Goal: Transaction & Acquisition: Download file/media

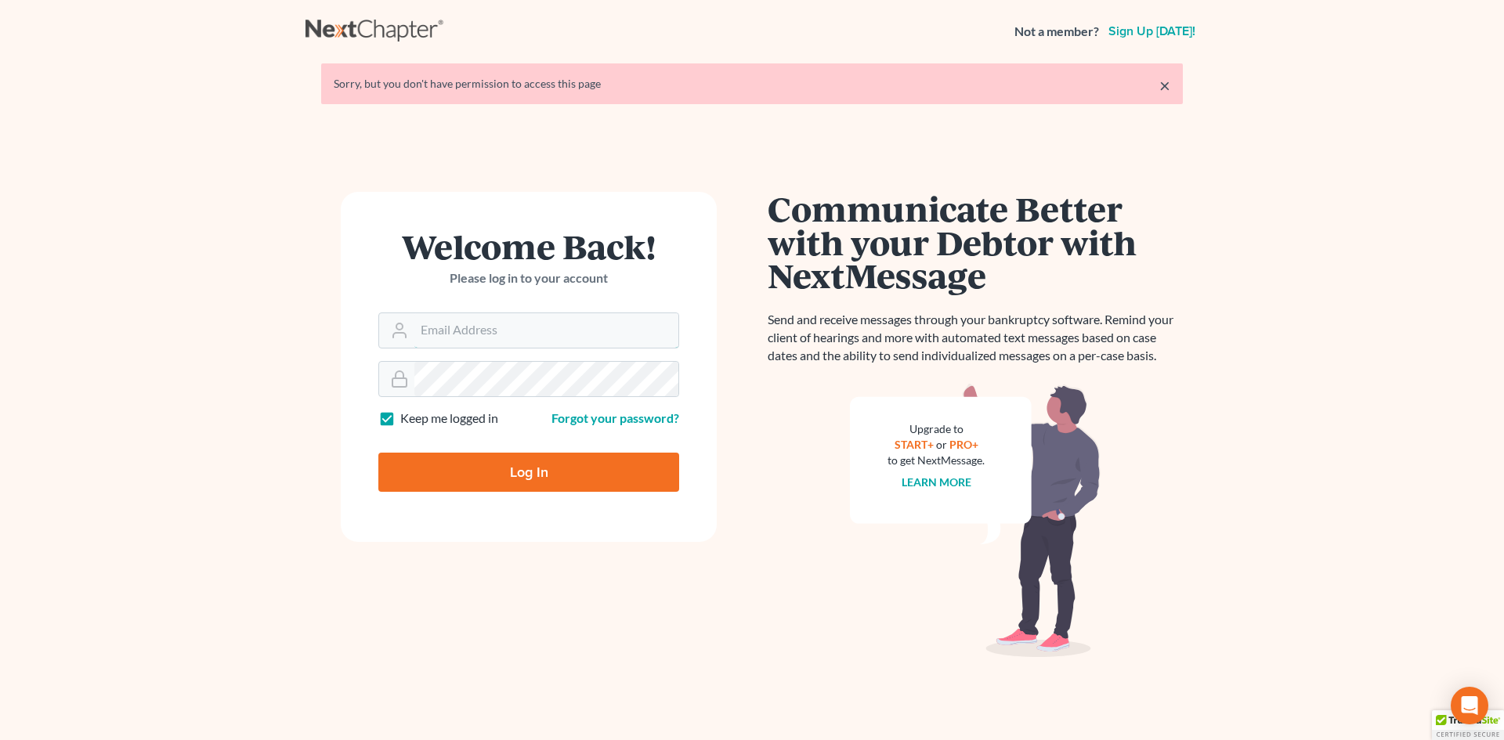
type input "[EMAIL_ADDRESS][DOMAIN_NAME]"
click at [557, 470] on input "Log In" at bounding box center [528, 472] width 301 height 39
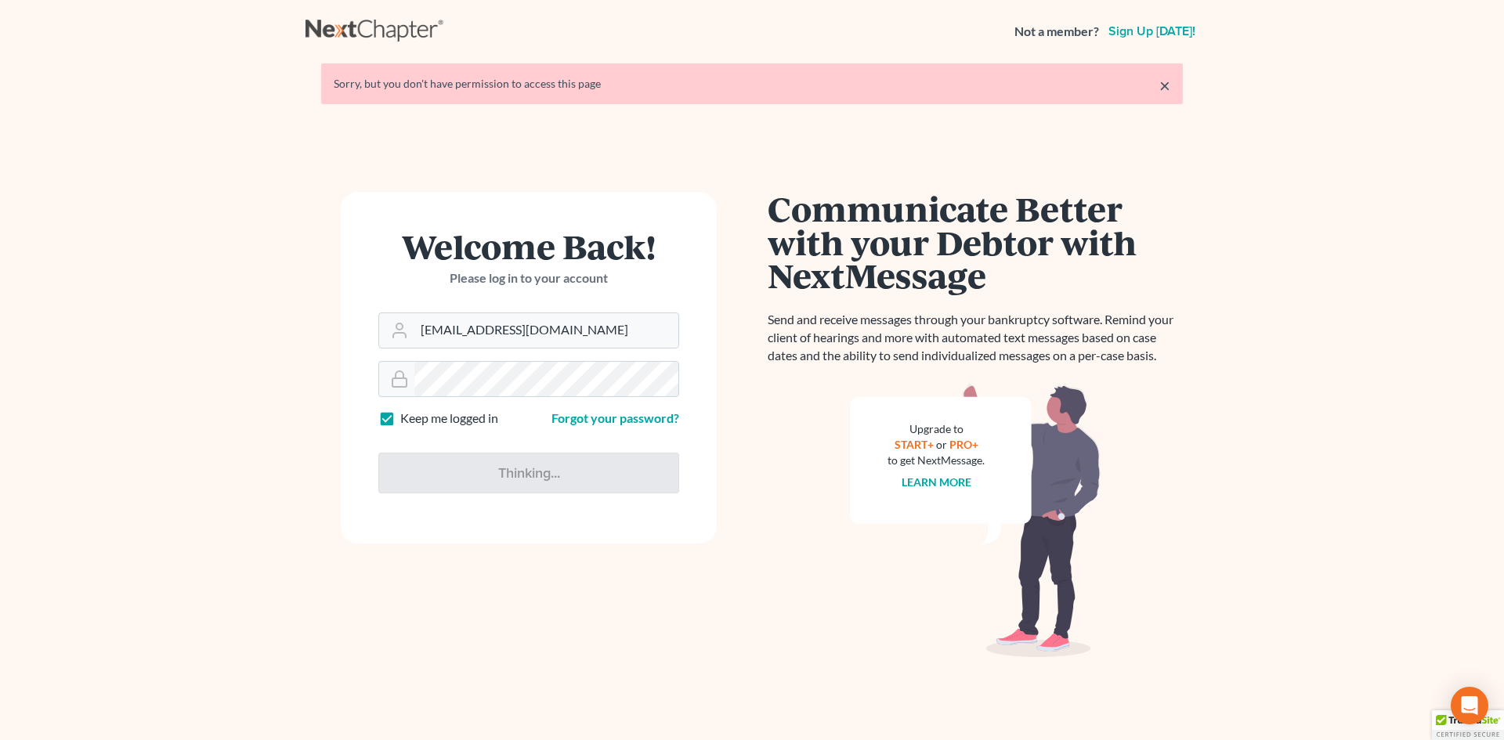
type input "Thinking..."
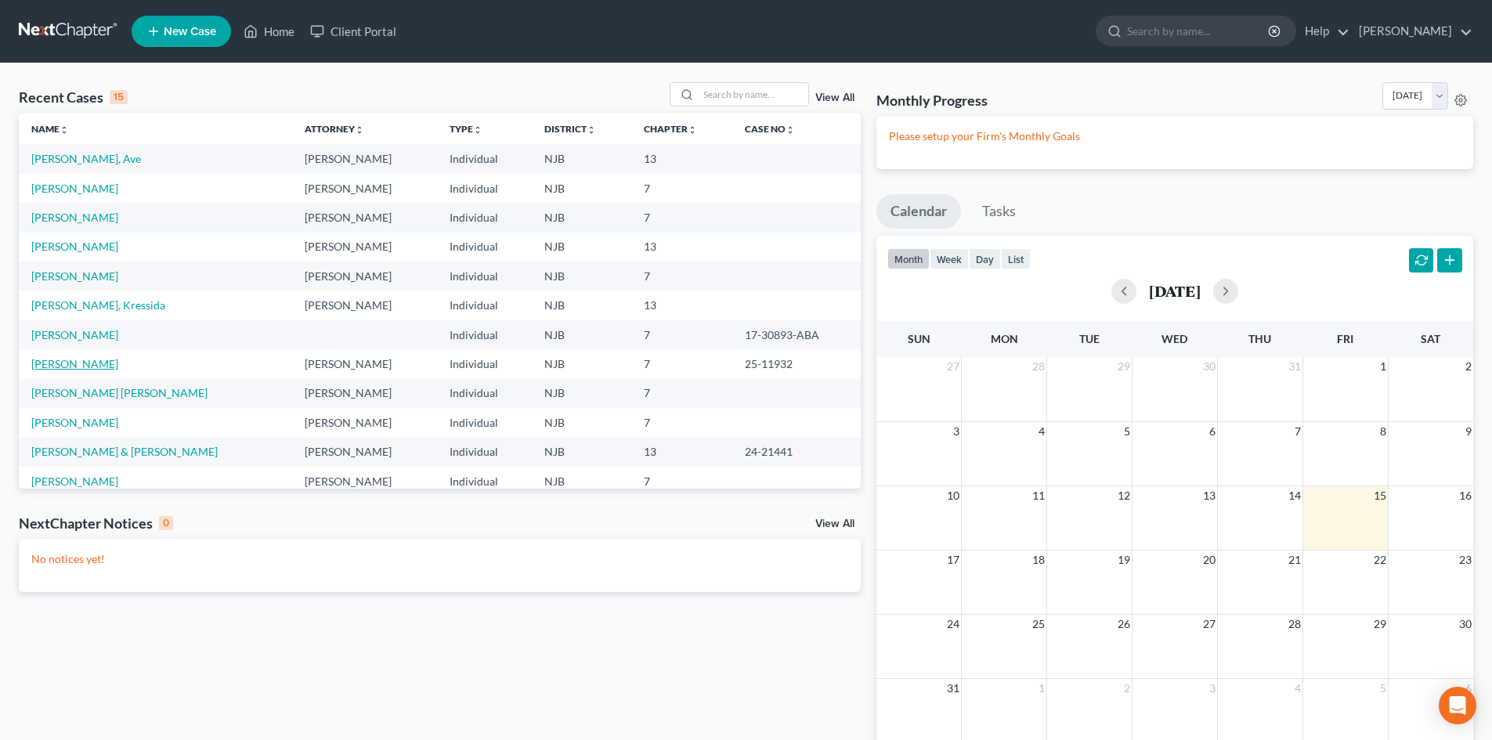
click at [90, 366] on link "Romanik, James" at bounding box center [74, 363] width 87 height 13
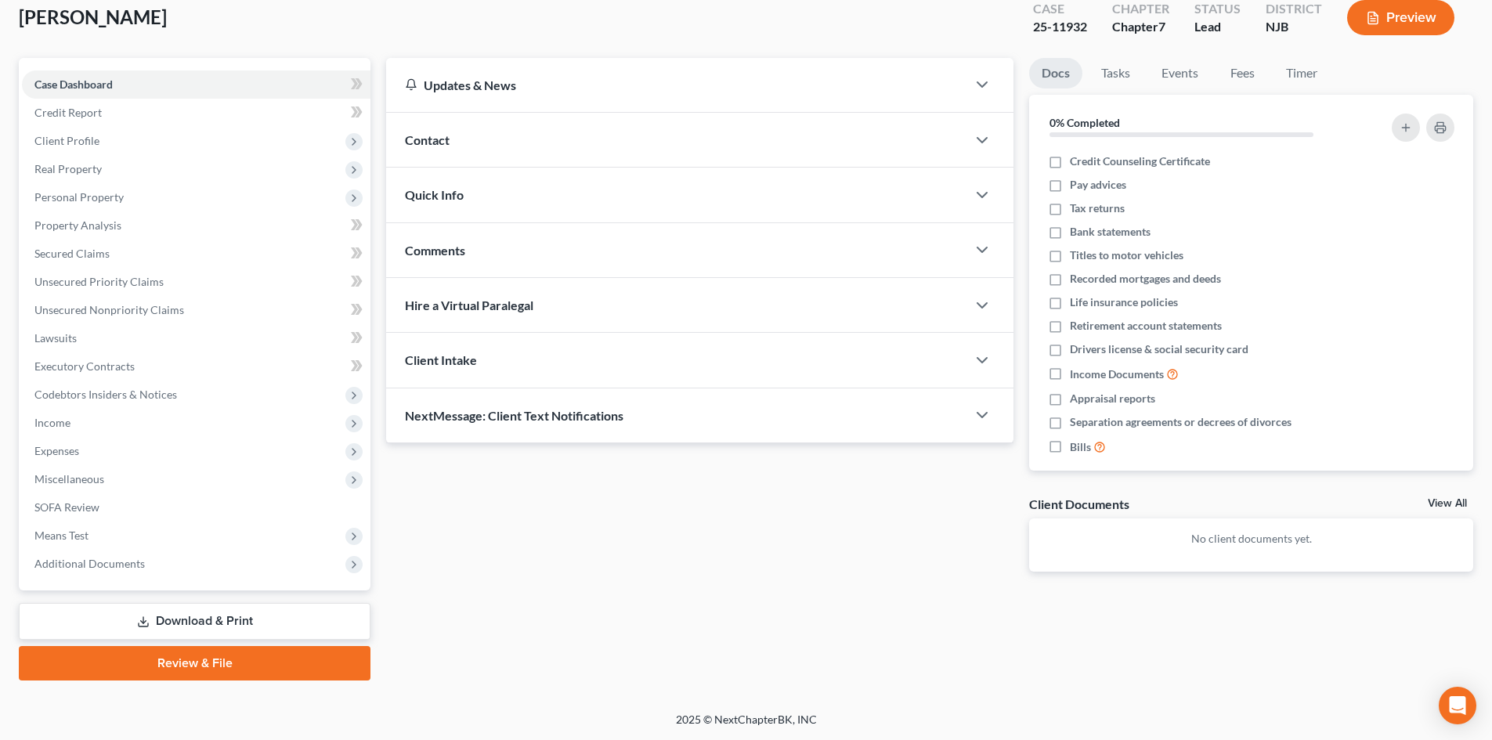
click at [250, 616] on link "Download & Print" at bounding box center [195, 621] width 352 height 37
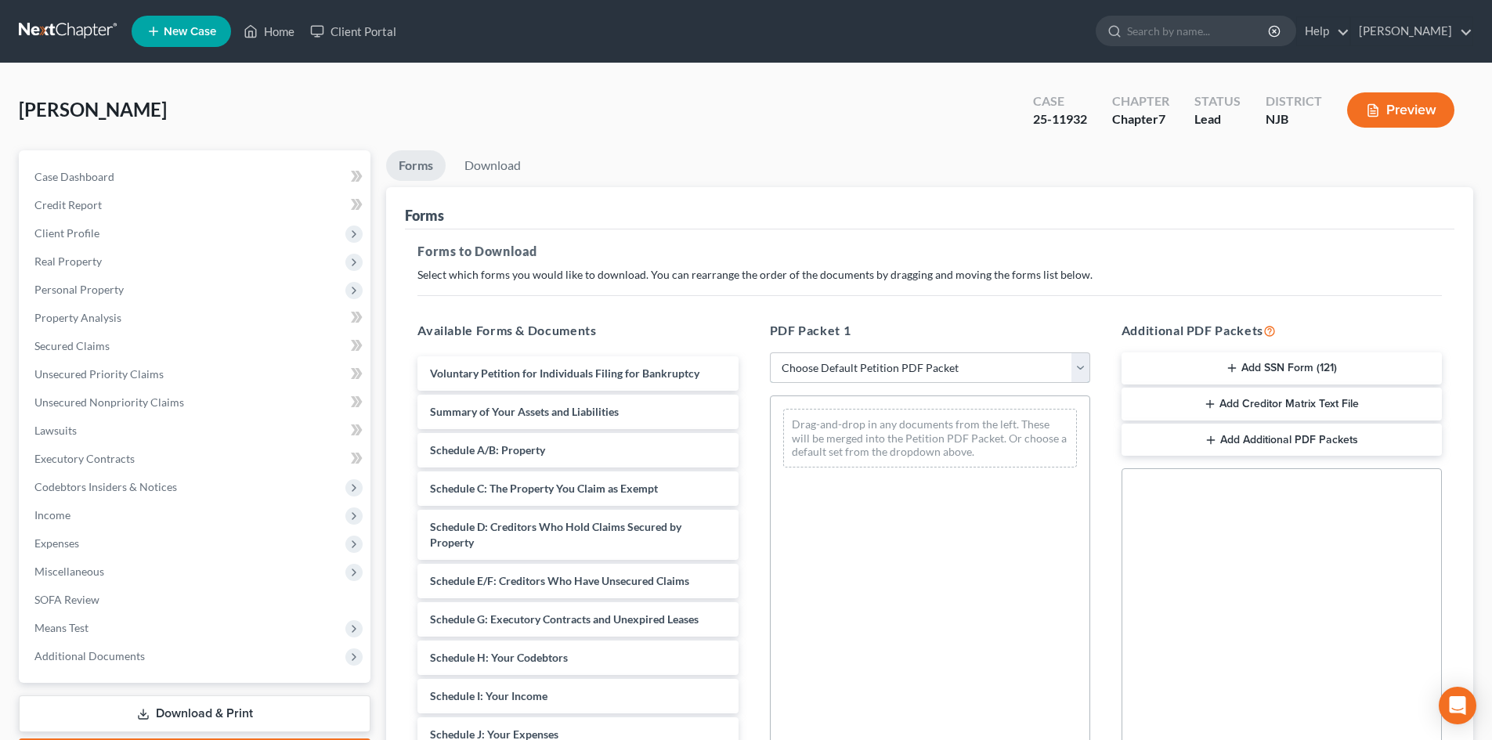
click at [880, 377] on select "Choose Default Petition PDF Packet Complete Bankruptcy Petition (all forms and …" at bounding box center [930, 367] width 320 height 31
select select "2"
click at [770, 352] on select "Choose Default Petition PDF Packet Complete Bankruptcy Petition (all forms and …" at bounding box center [930, 367] width 320 height 31
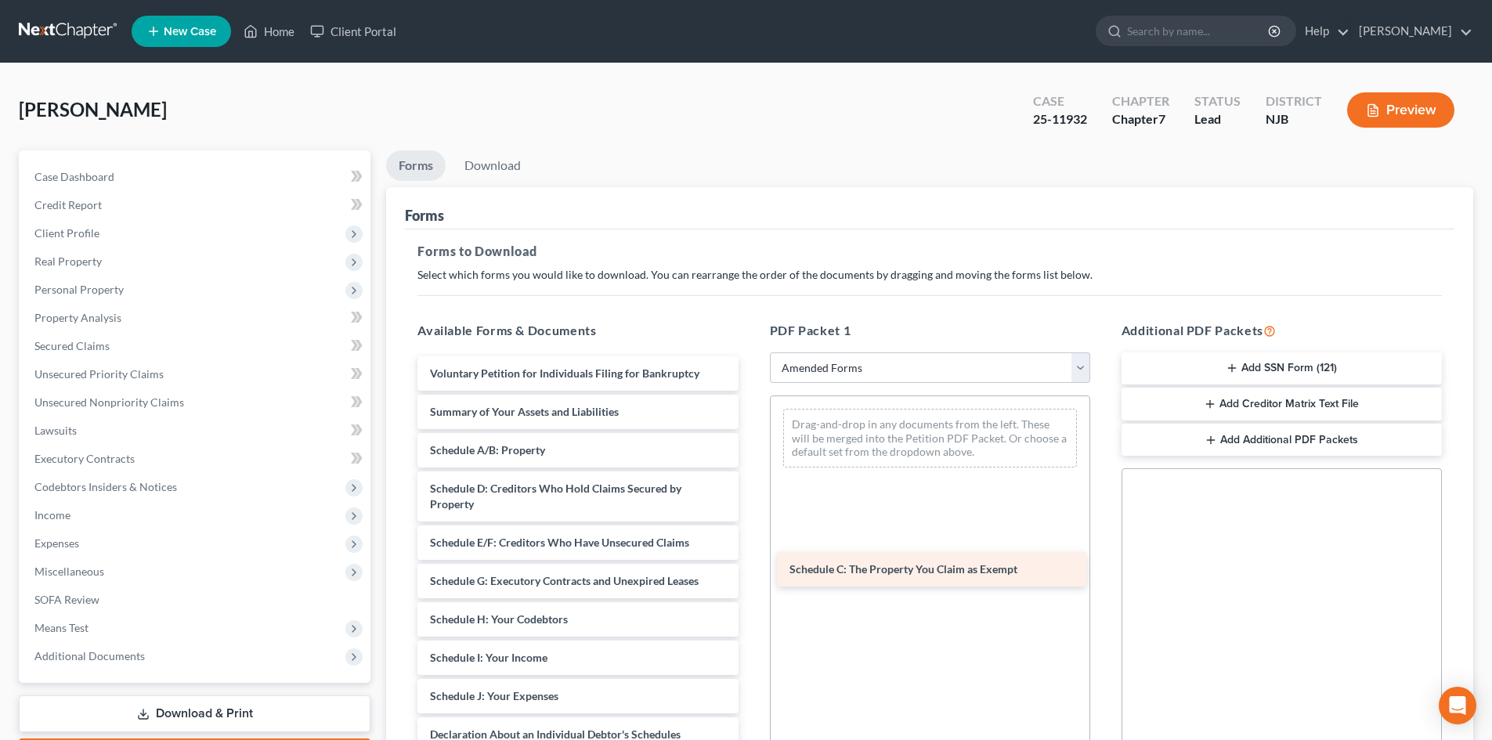
drag, startPoint x: 533, startPoint y: 490, endPoint x: 892, endPoint y: 571, distance: 368.4
click at [750, 571] on div "Schedule C: The Property You Claim as Exempt Voluntary Petition for Individuals…" at bounding box center [577, 711] width 345 height 711
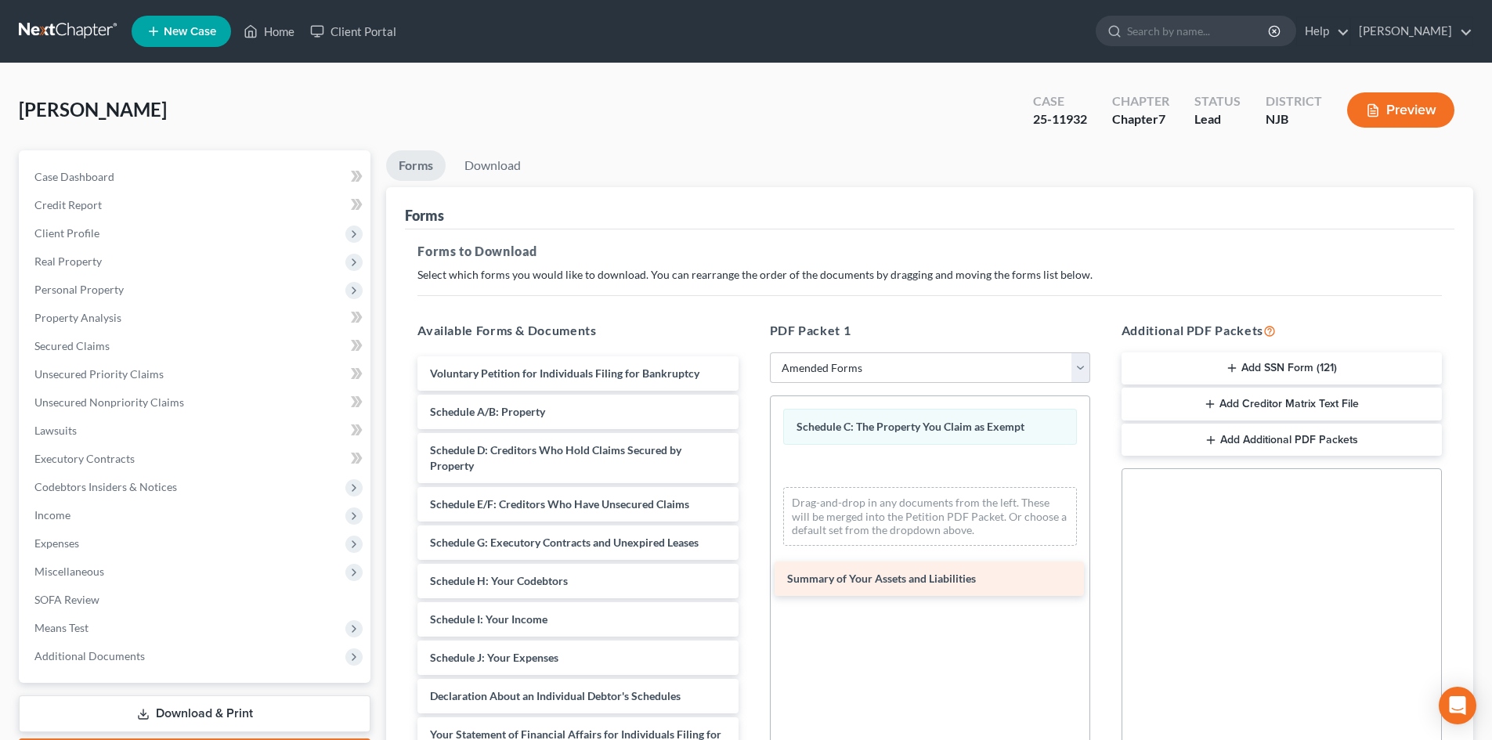
drag, startPoint x: 536, startPoint y: 415, endPoint x: 894, endPoint y: 582, distance: 394.1
click at [750, 582] on div "Summary of Your Assets and Liabilities Voluntary Petition for Individuals Filin…" at bounding box center [577, 692] width 345 height 673
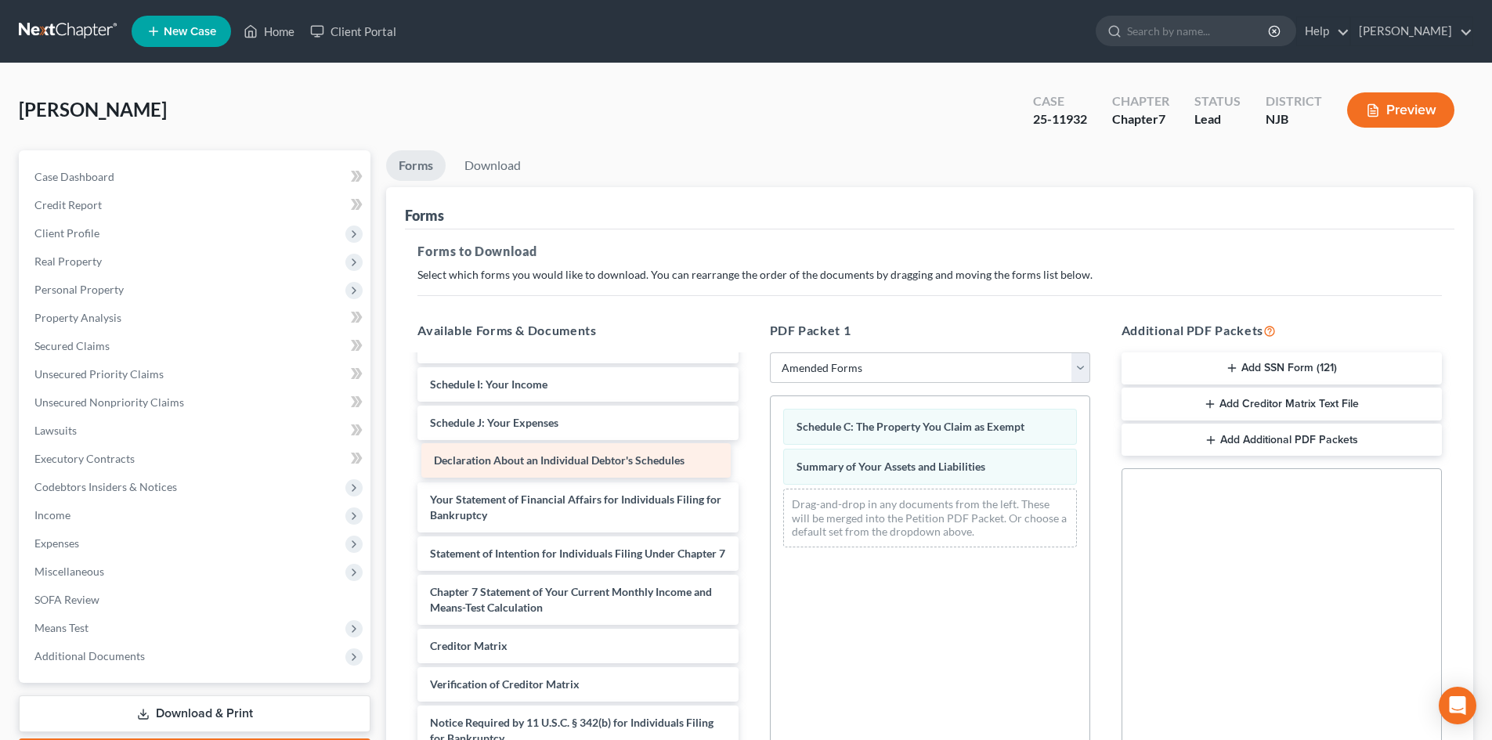
scroll to position [227, 0]
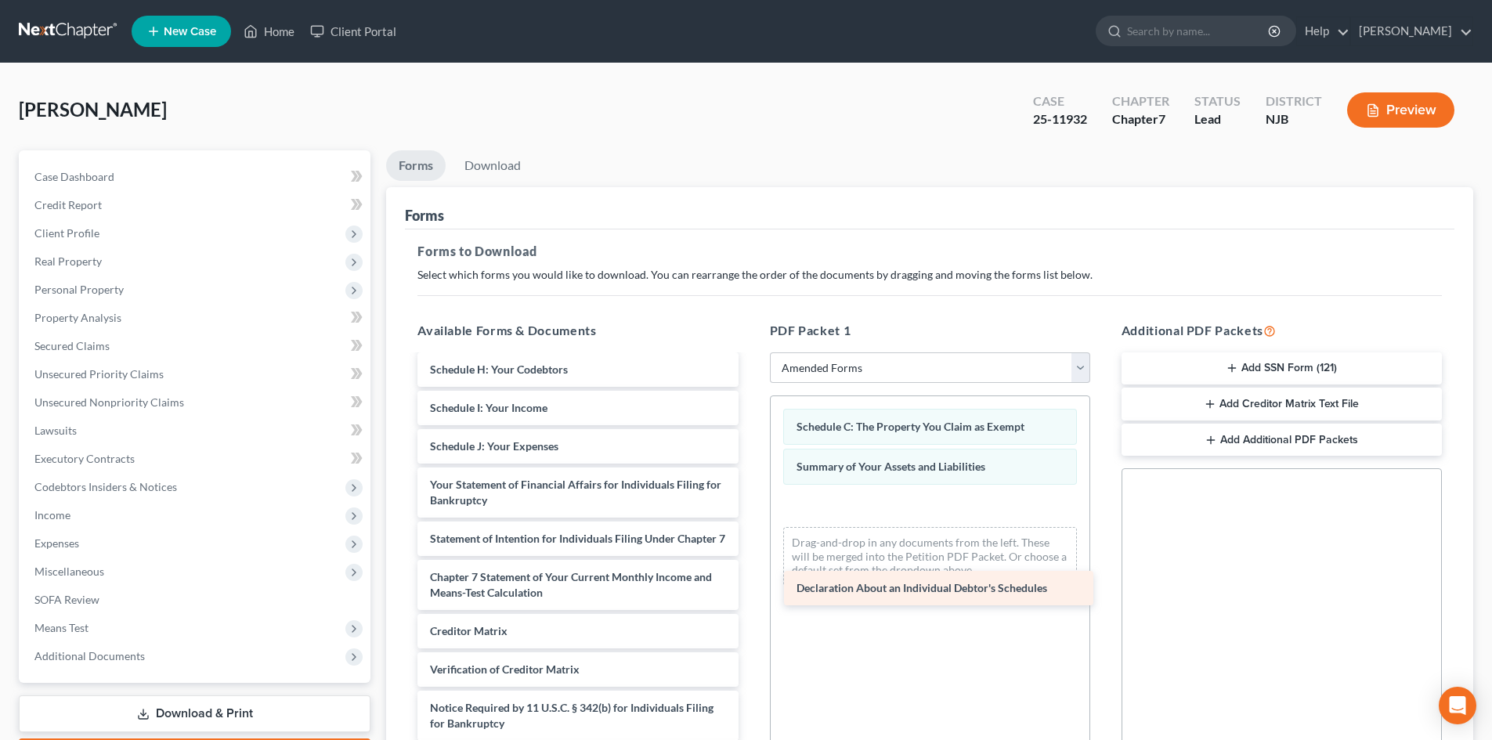
drag, startPoint x: 503, startPoint y: 464, endPoint x: 869, endPoint y: 590, distance: 387.8
click at [750, 590] on div "Declaration About an Individual Debtor's Schedules Voluntary Petition for Indiv…" at bounding box center [577, 462] width 345 height 634
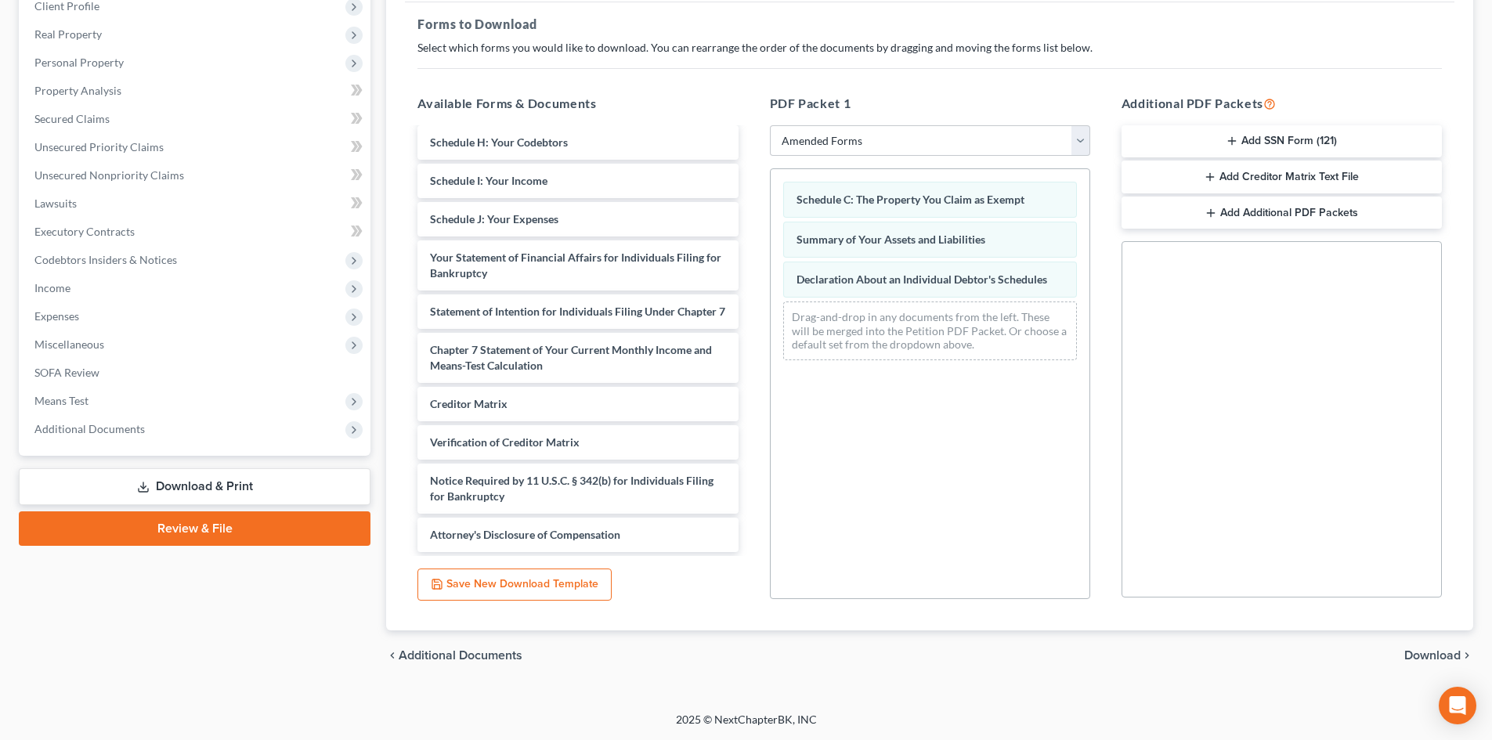
click at [1432, 658] on span "Download" at bounding box center [1432, 655] width 56 height 13
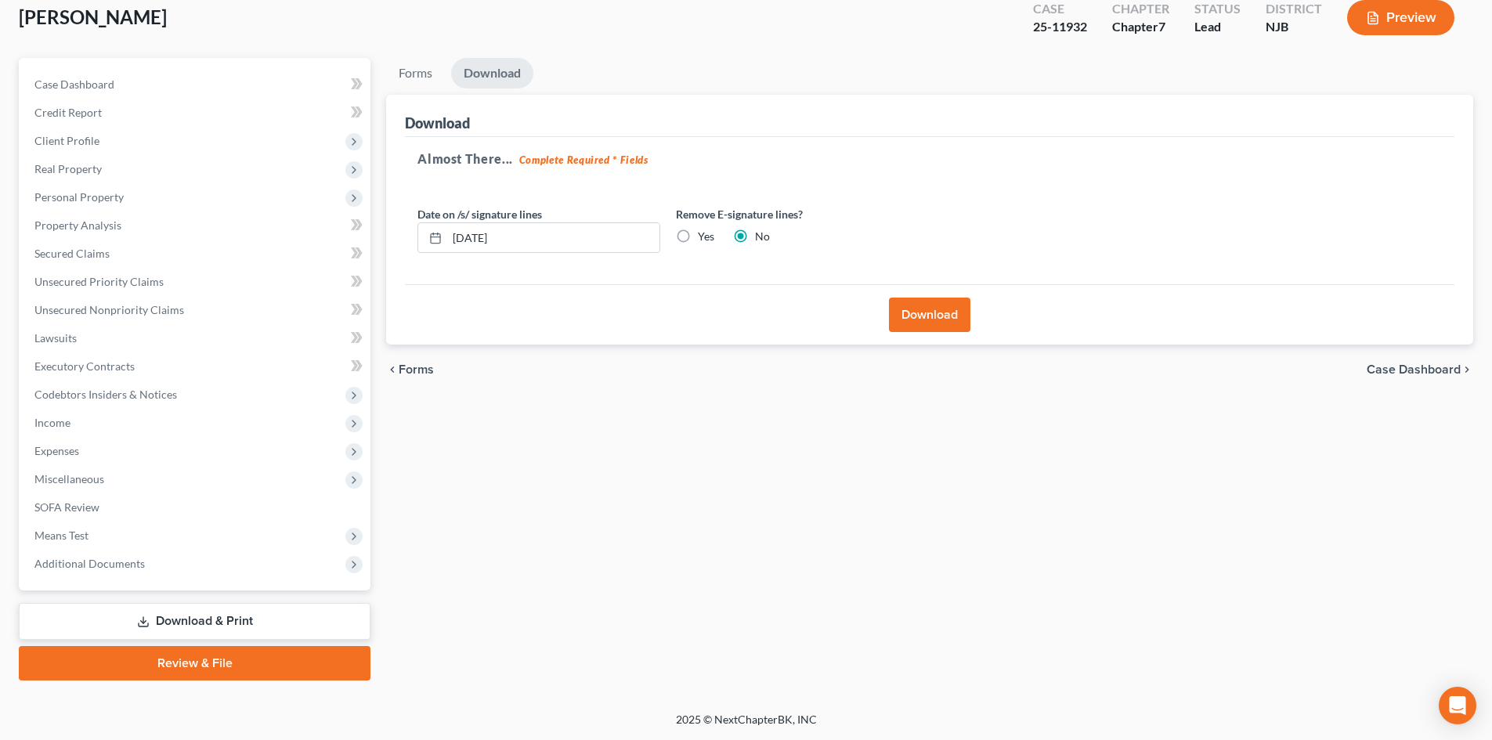
scroll to position [92, 0]
click at [912, 315] on button "Download" at bounding box center [929, 315] width 81 height 34
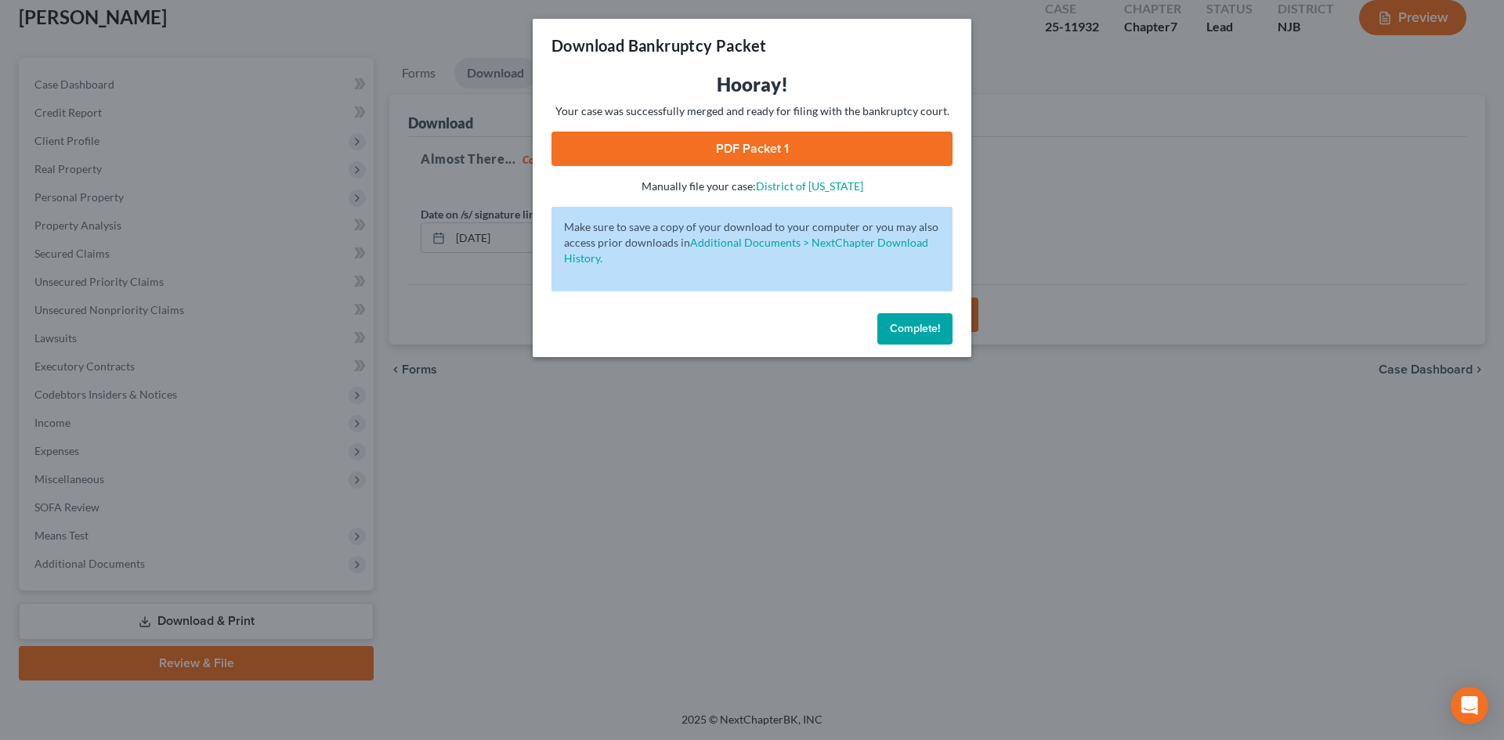
click at [732, 140] on link "PDF Packet 1" at bounding box center [751, 149] width 401 height 34
click at [915, 335] on button "Complete!" at bounding box center [914, 328] width 75 height 31
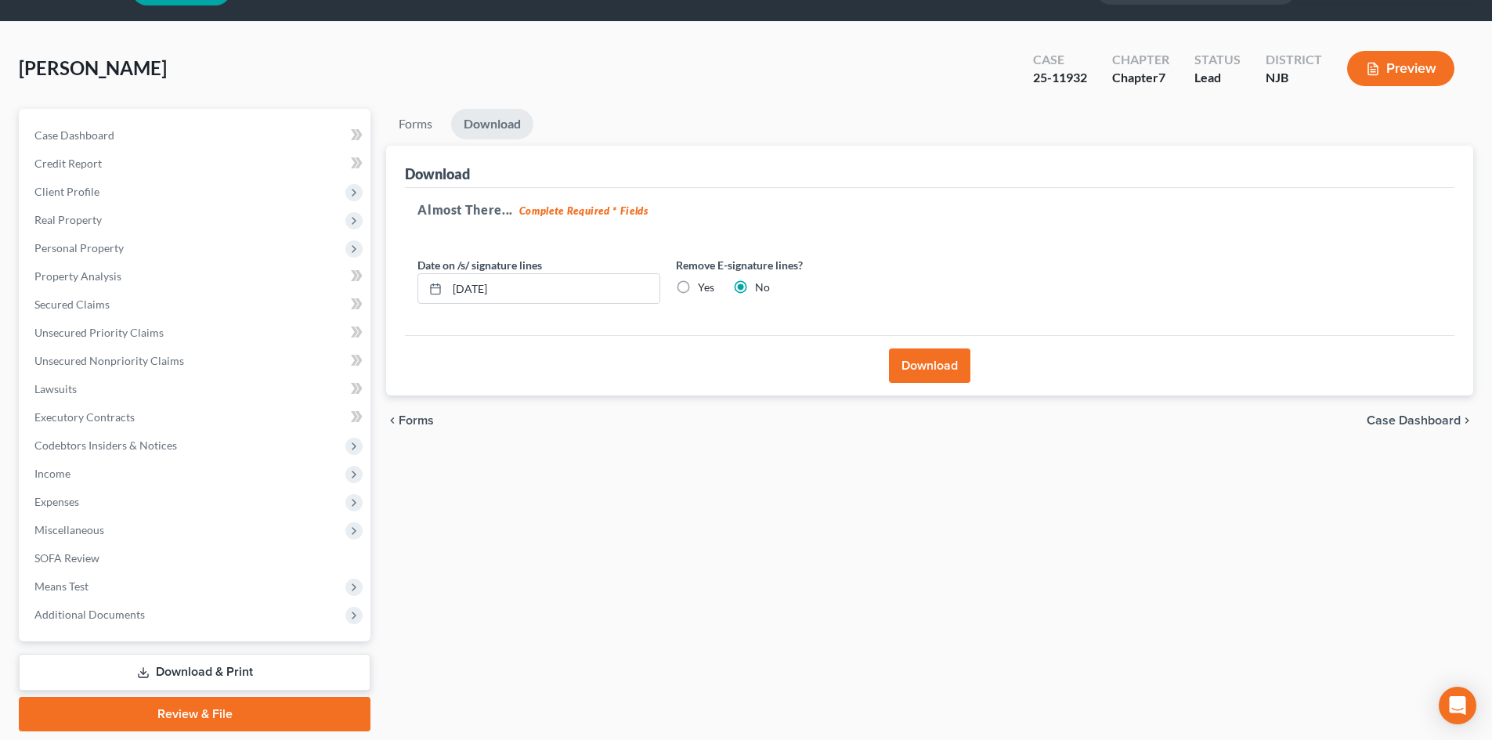
scroll to position [0, 0]
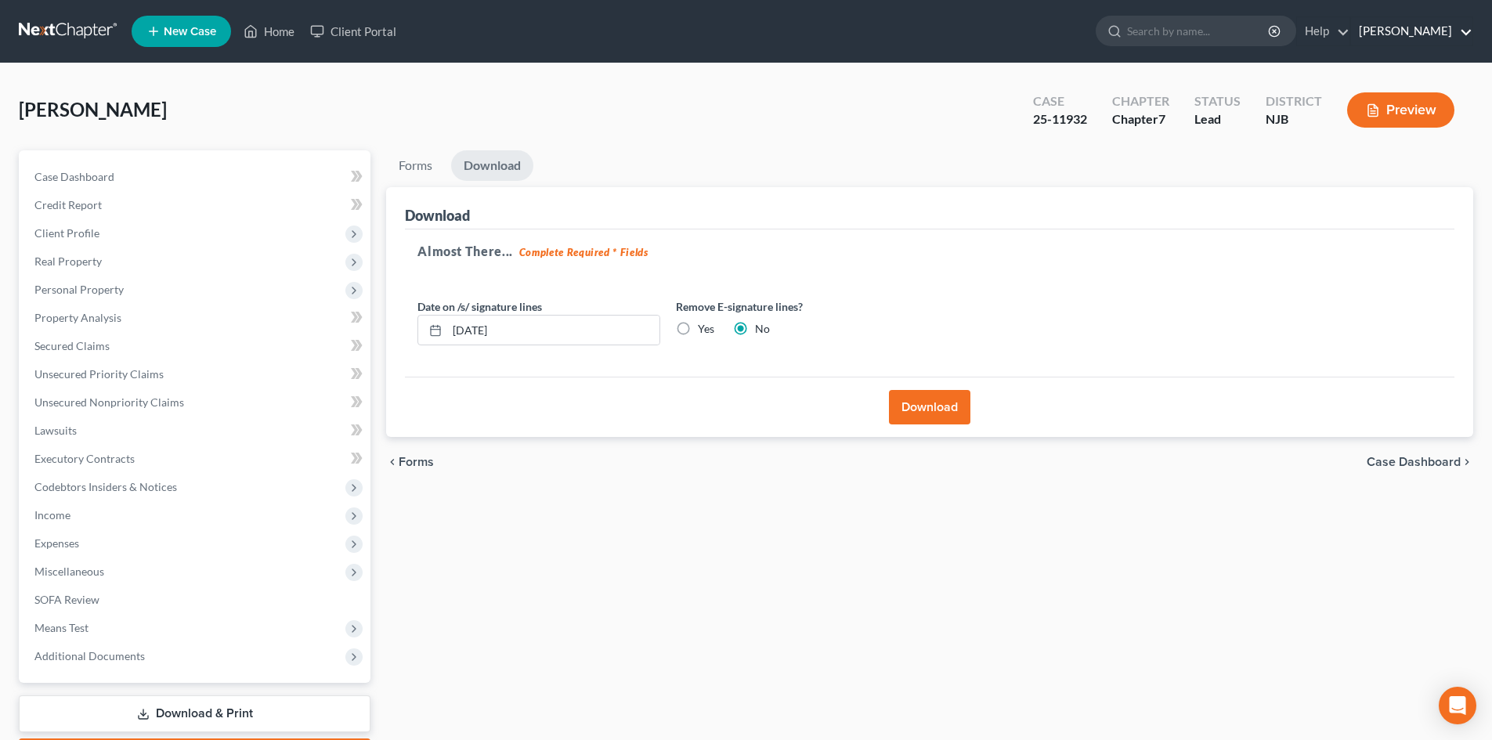
click at [1470, 27] on link "Victor Druziako" at bounding box center [1411, 31] width 121 height 28
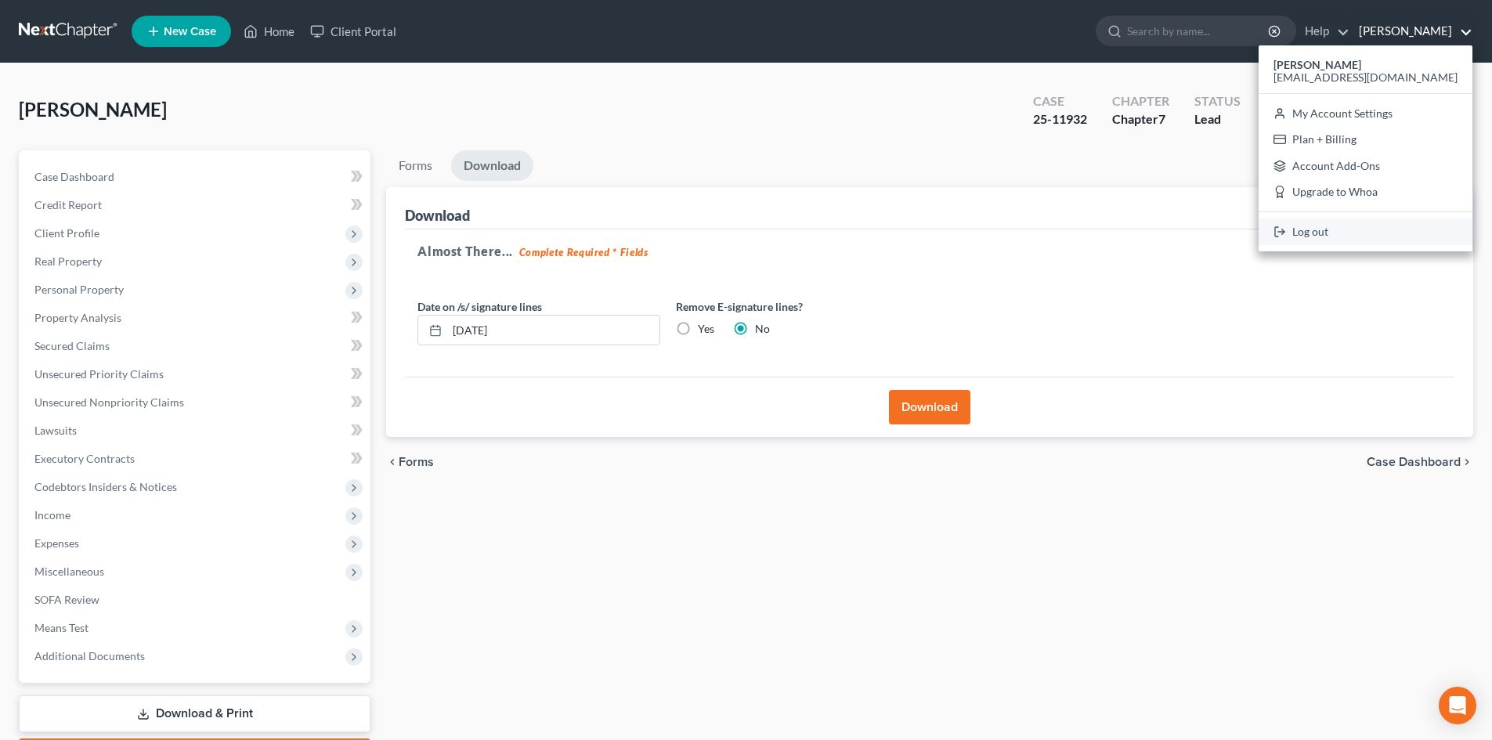
click at [1375, 236] on link "Log out" at bounding box center [1365, 231] width 214 height 27
